Goal: Transaction & Acquisition: Purchase product/service

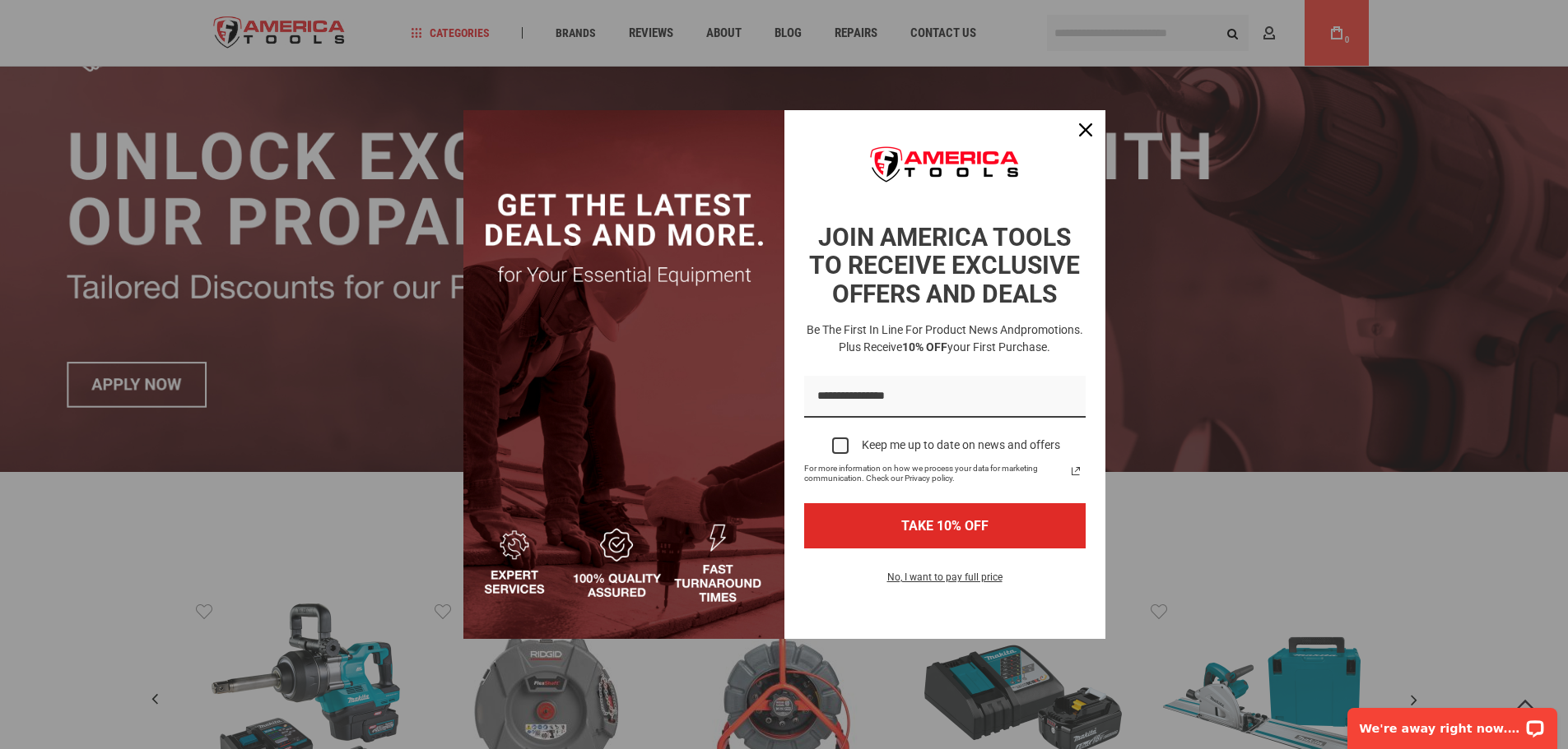
scroll to position [164, 0]
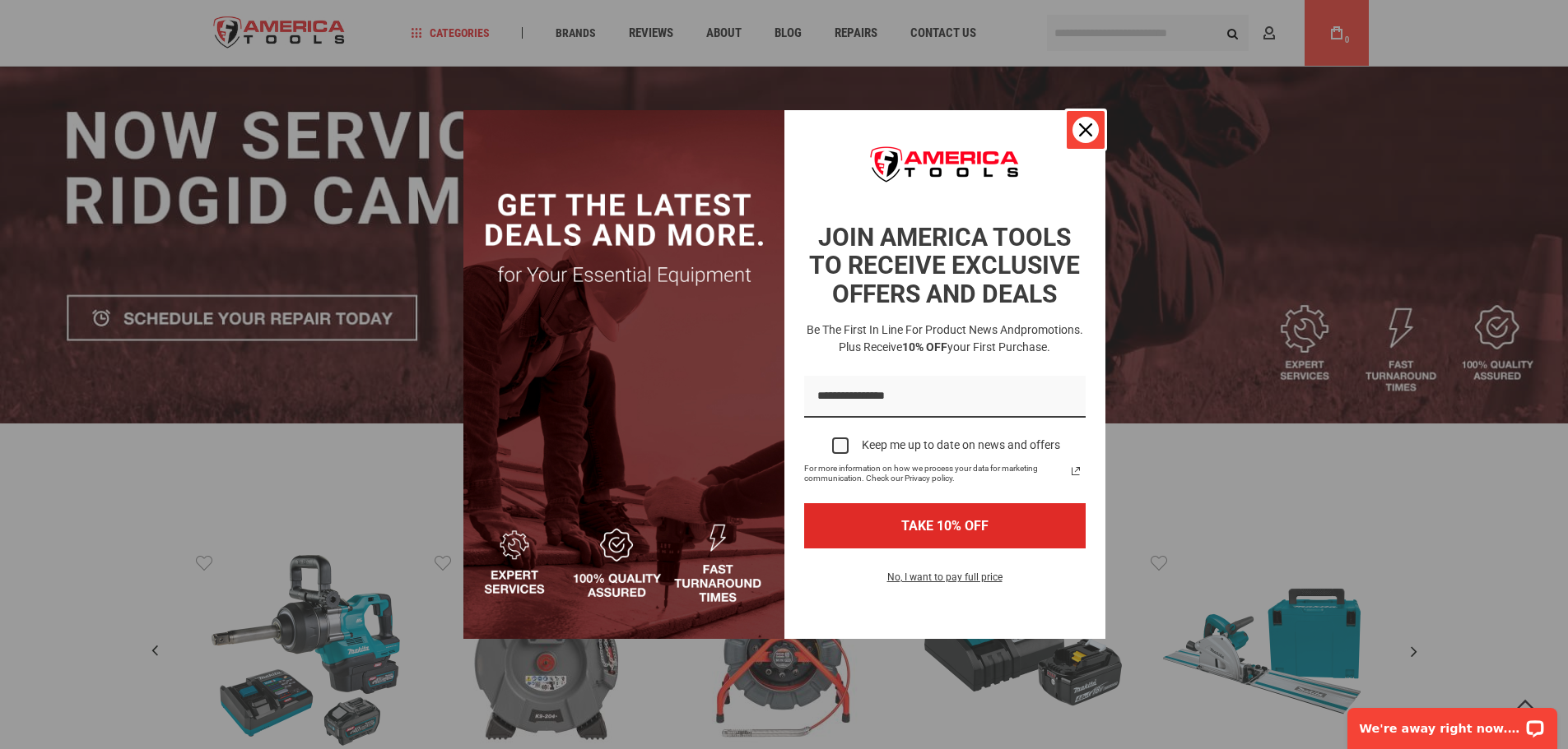
click at [1080, 132] on icon "close icon" at bounding box center [1086, 130] width 13 height 13
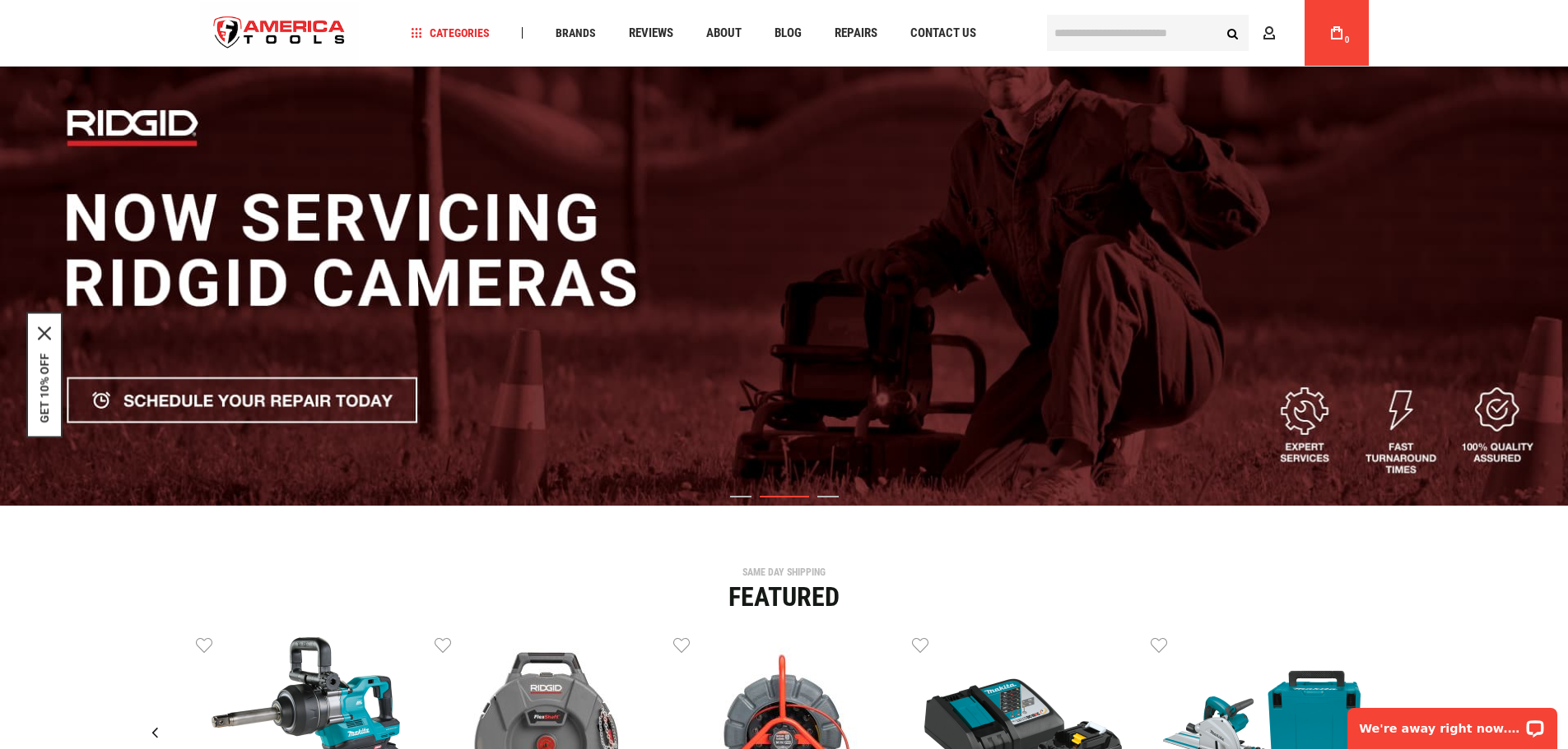
scroll to position [0, 0]
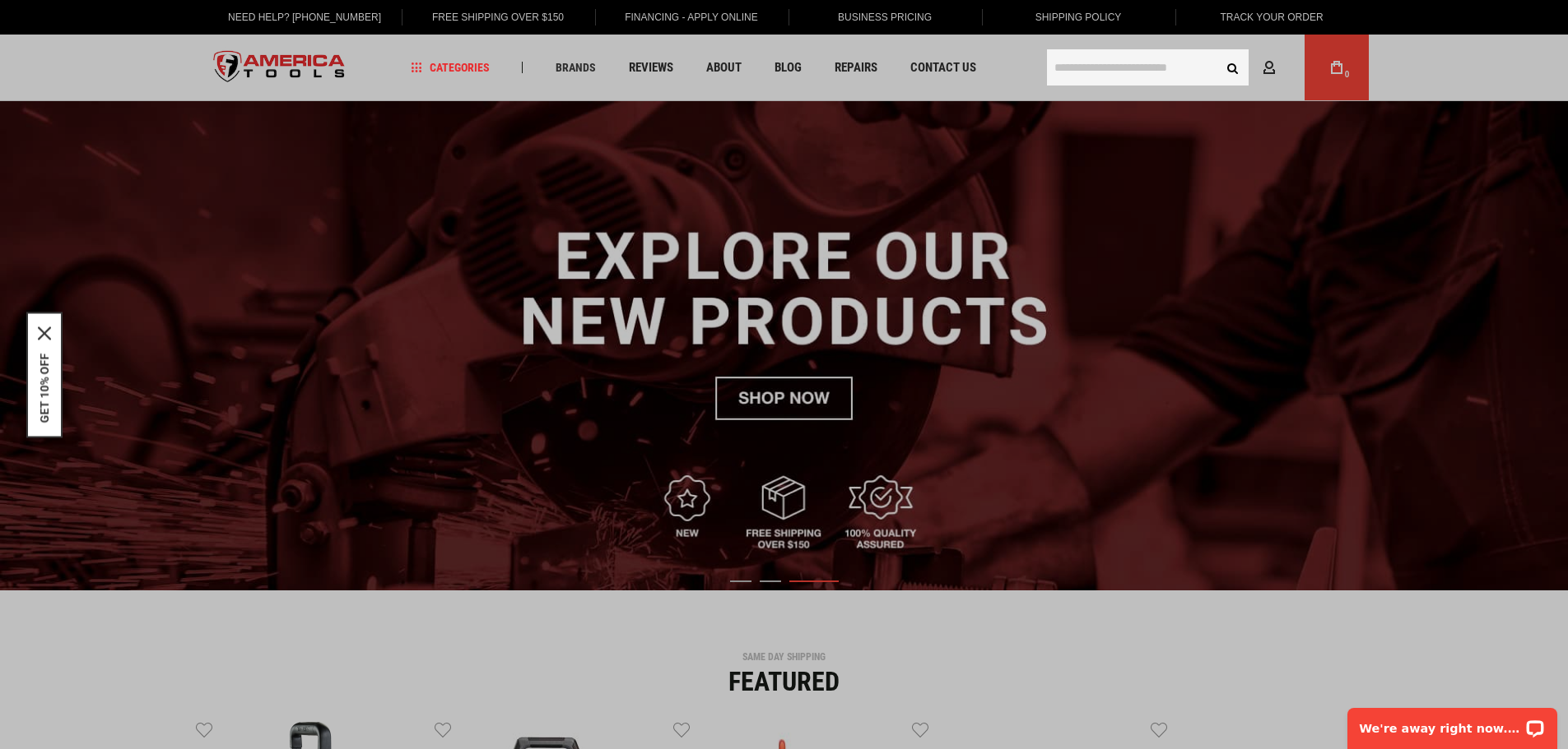
click at [1084, 69] on input "text" at bounding box center [1147, 67] width 201 height 36
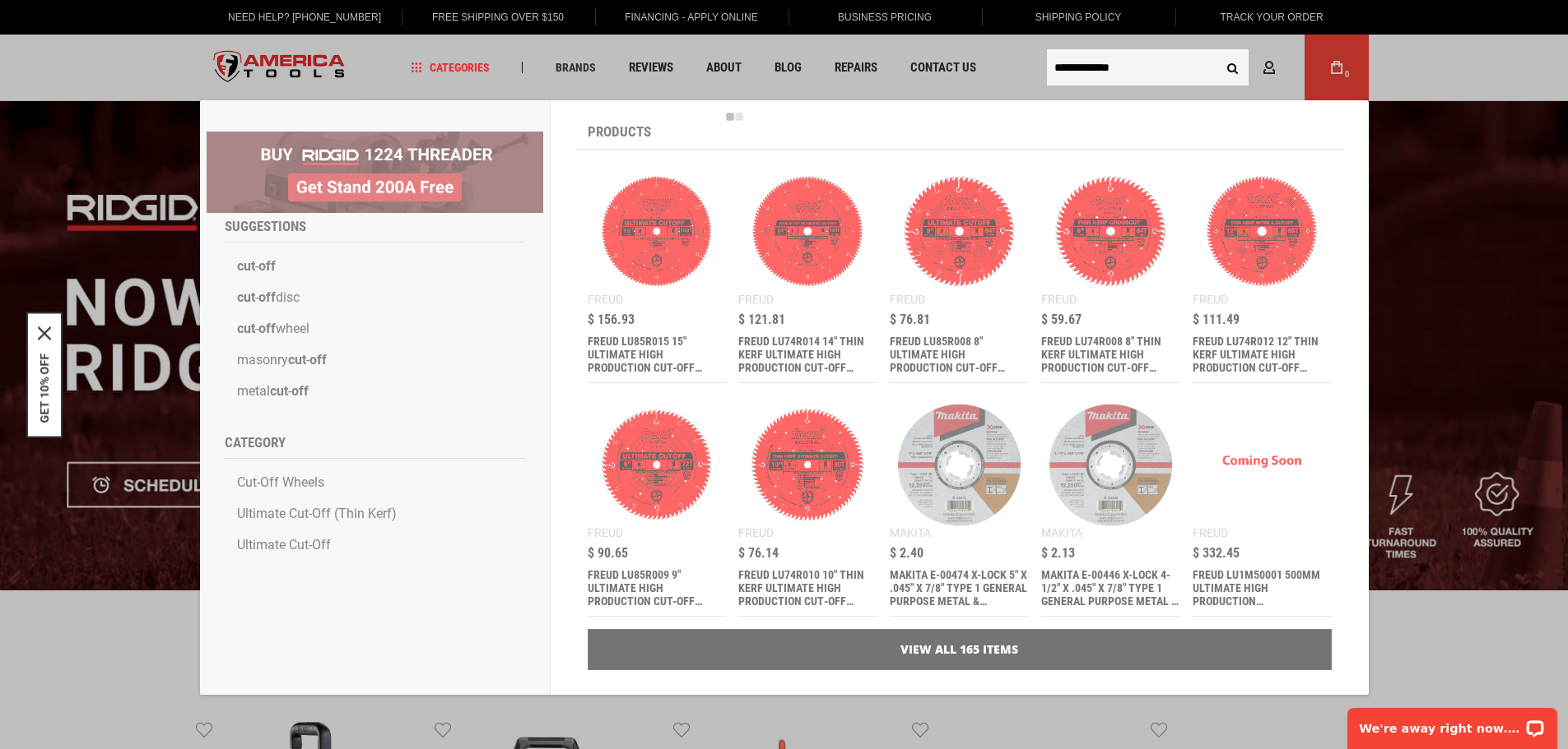
type input "**********"
click at [1217, 52] on button "Search" at bounding box center [1232, 67] width 31 height 31
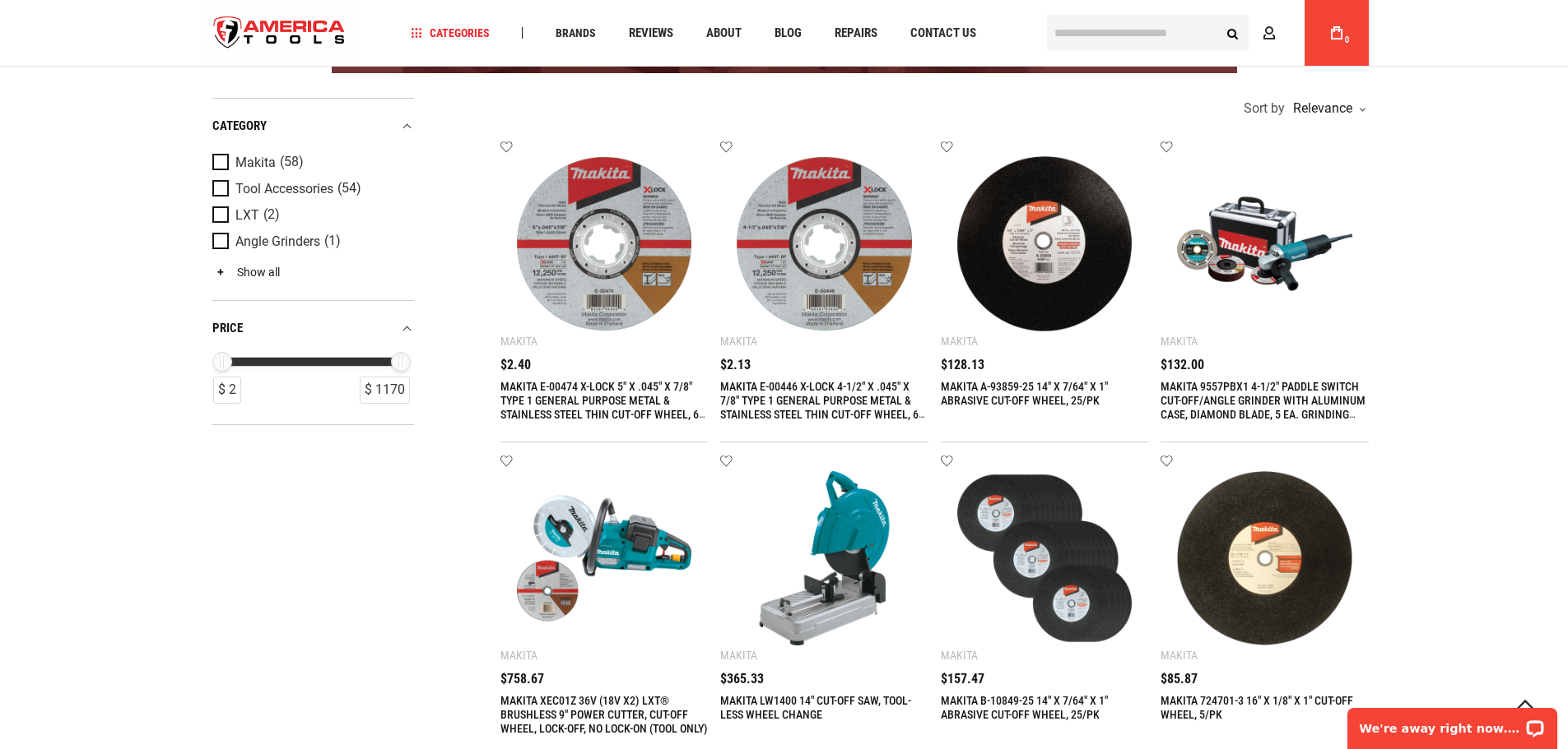
click at [260, 265] on link "Show all" at bounding box center [246, 272] width 67 height 13
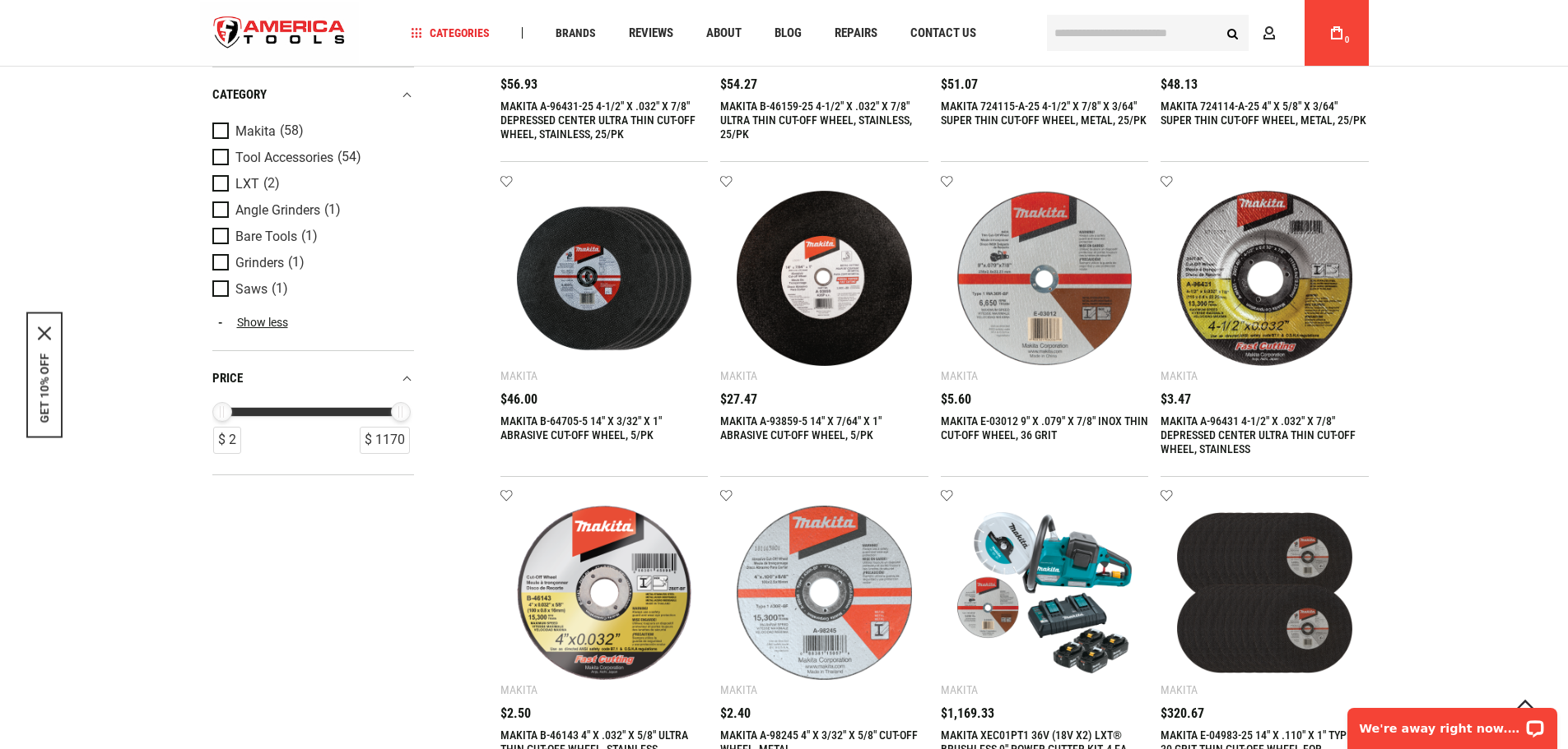
scroll to position [1563, 0]
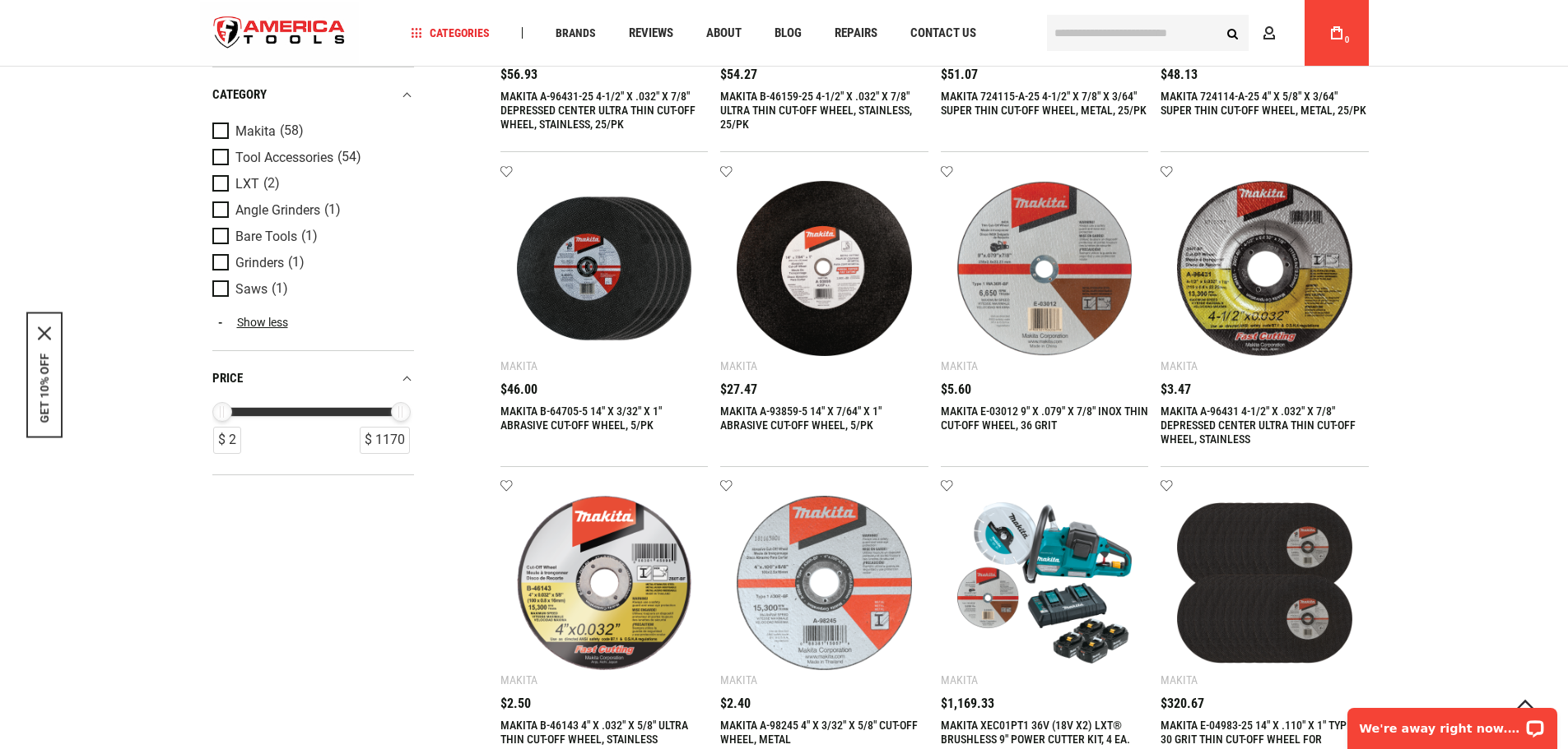
click at [983, 243] on img at bounding box center [1044, 269] width 175 height 175
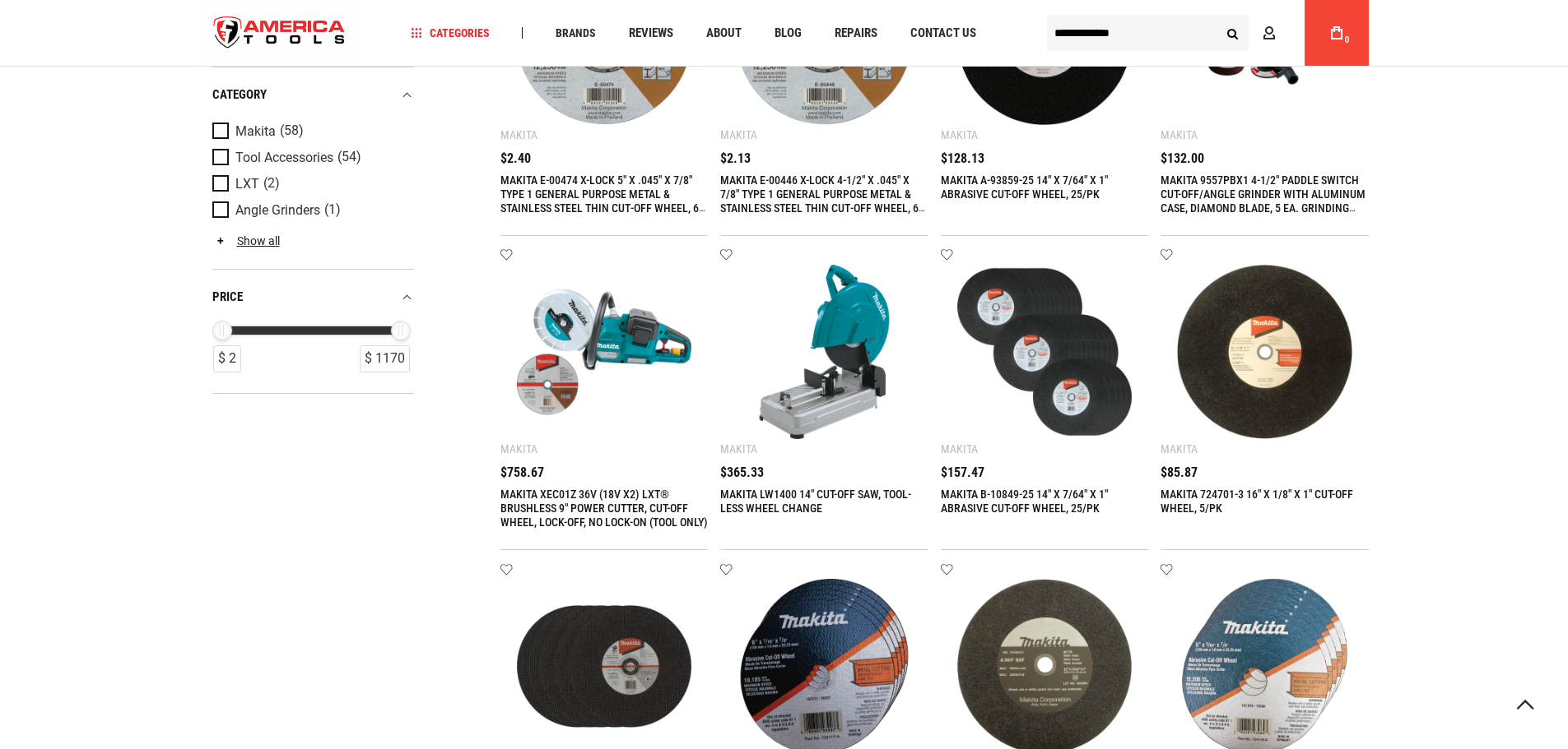
scroll to position [575, 0]
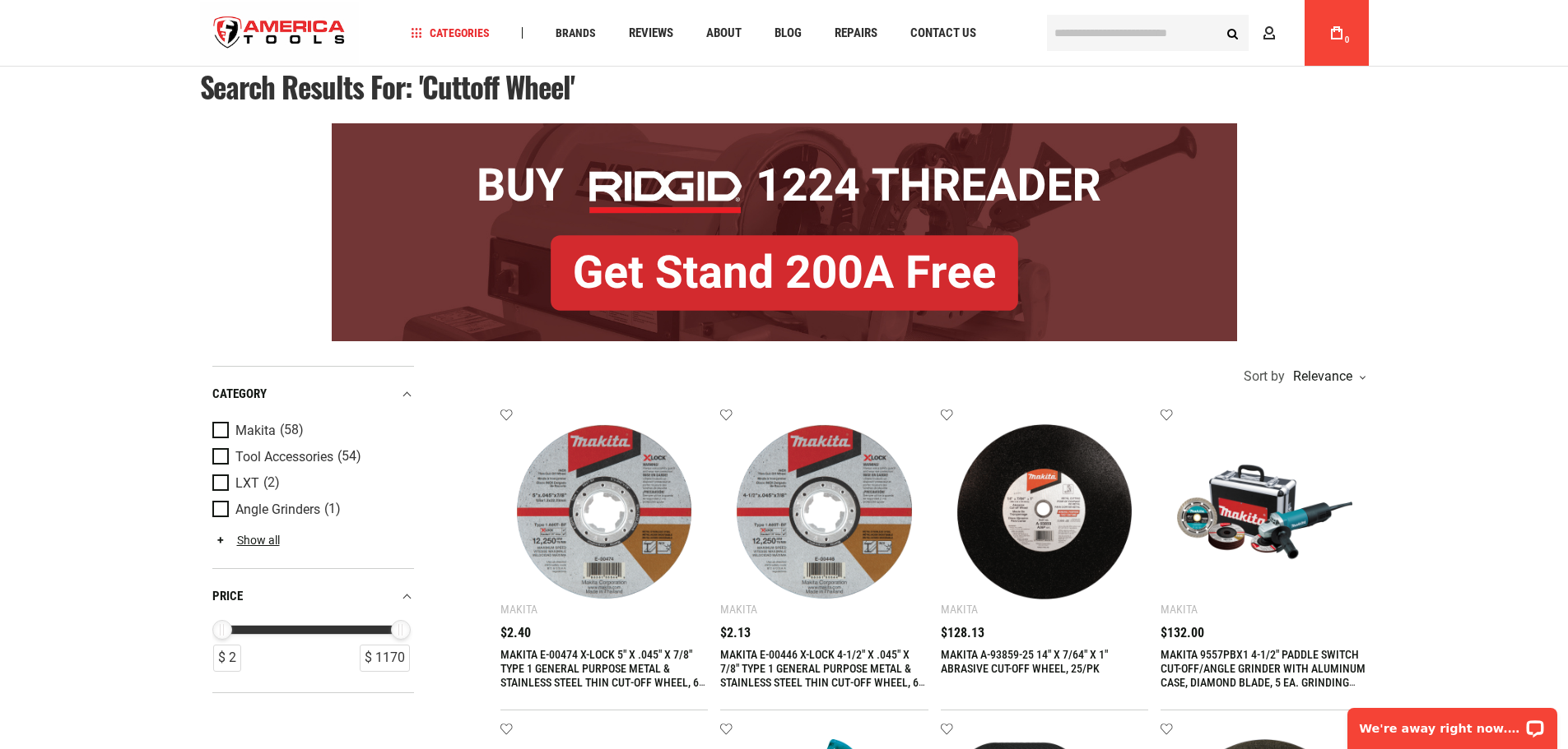
scroll to position [0, 0]
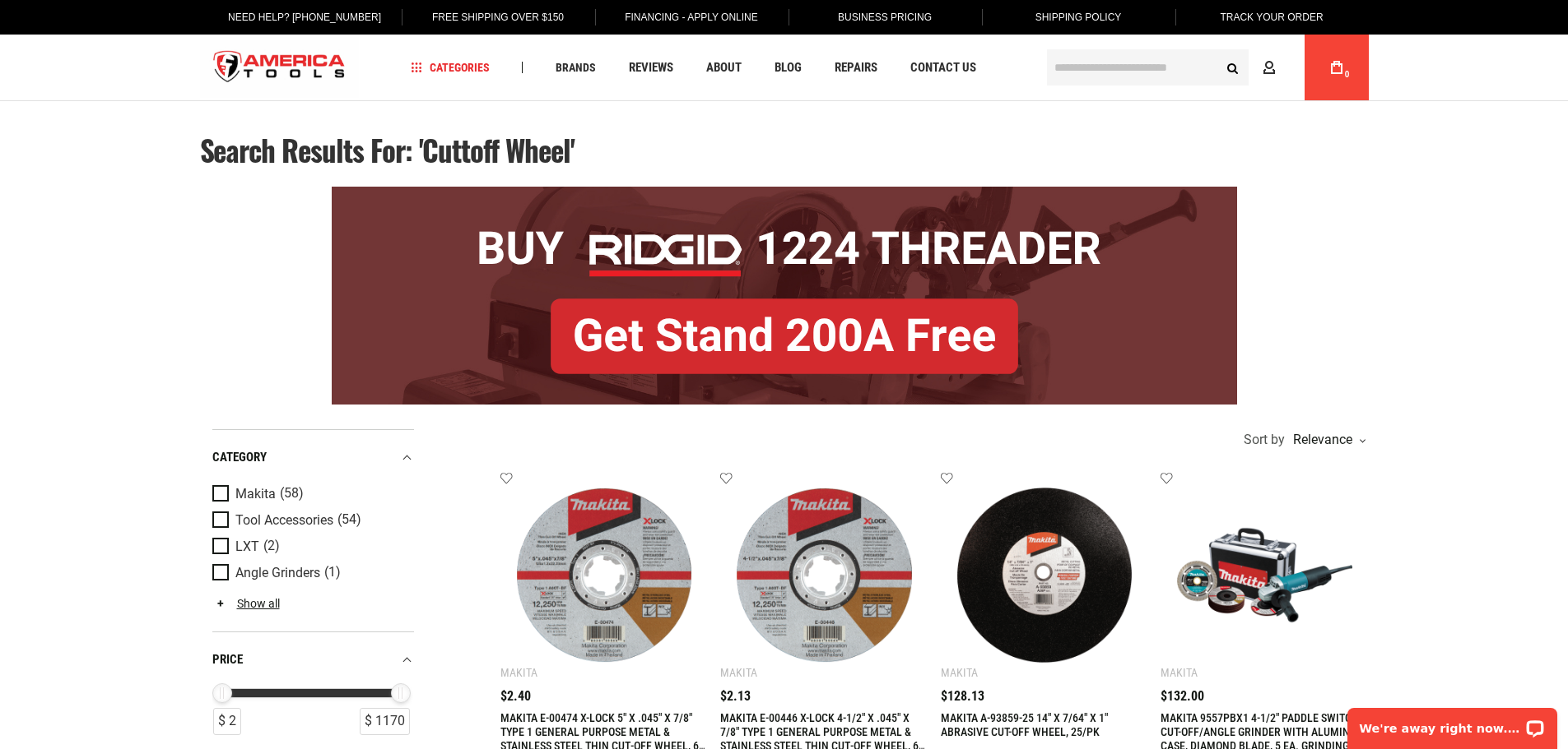
click at [1104, 69] on input "text" at bounding box center [1147, 67] width 201 height 36
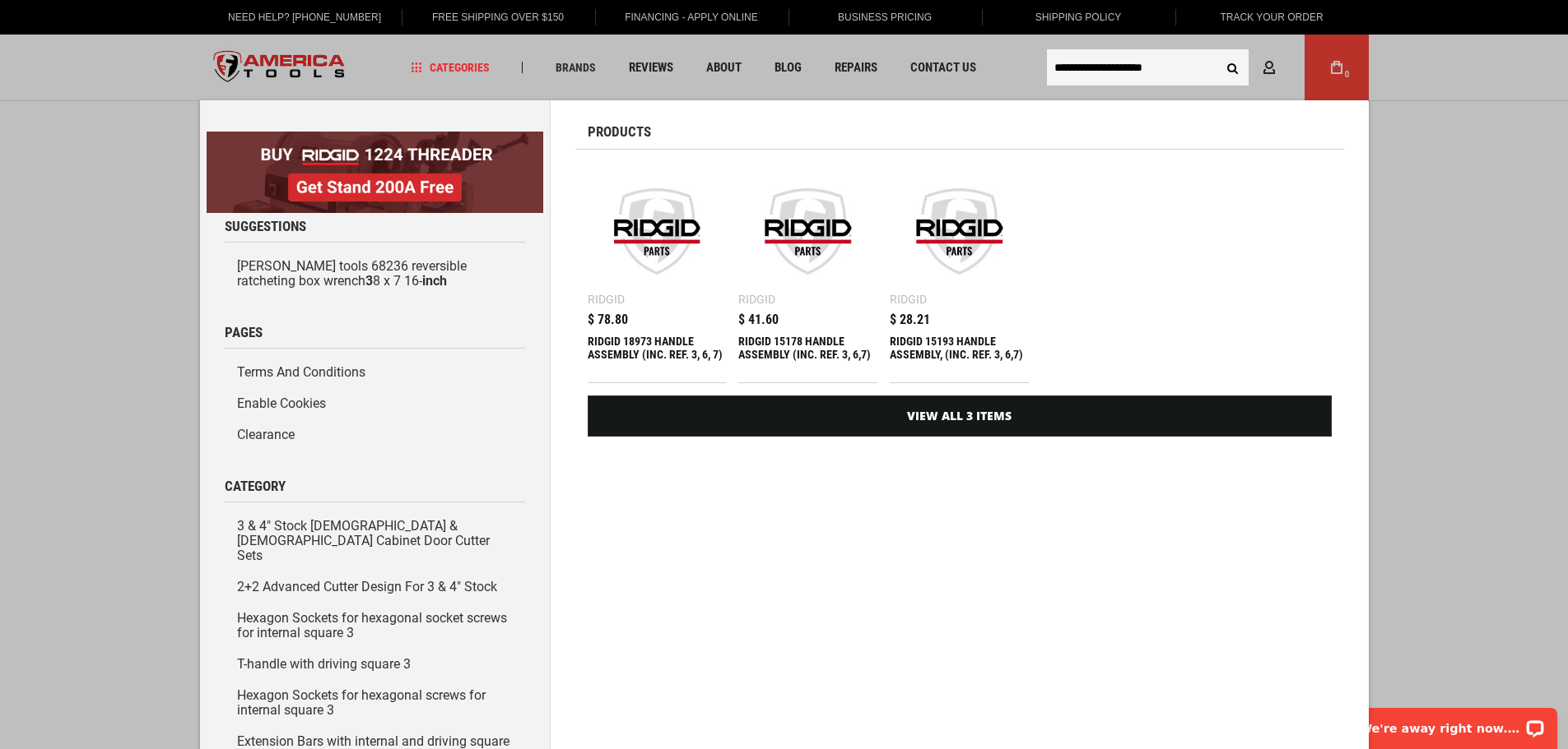
type input "**********"
click at [1217, 52] on button "Search" at bounding box center [1232, 67] width 31 height 31
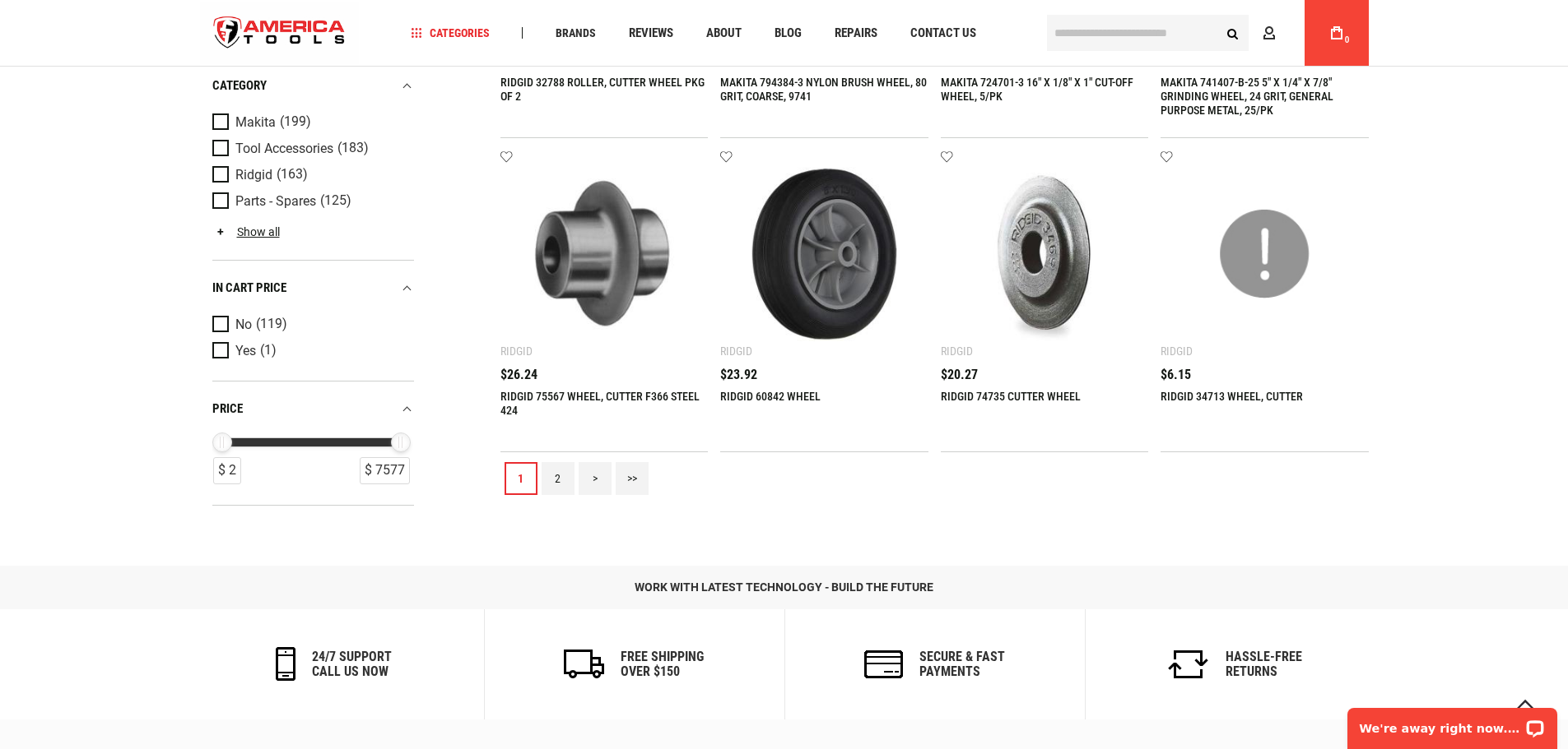
scroll to position [2221, 0]
